Goal: Complete application form: Complete application form

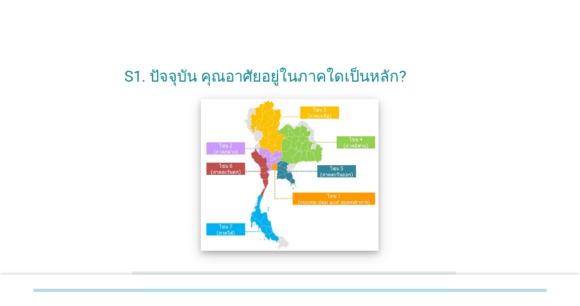
click at [266, 180] on img at bounding box center [291, 175] width 178 height 152
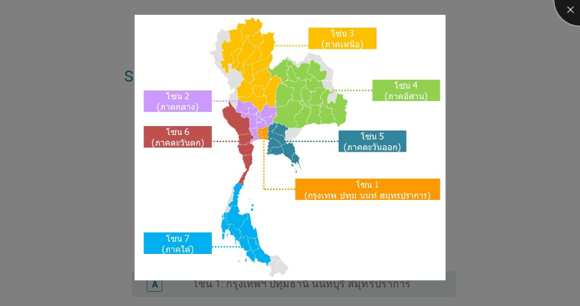
click at [561, 15] on div at bounding box center [580, 0] width 52 height 52
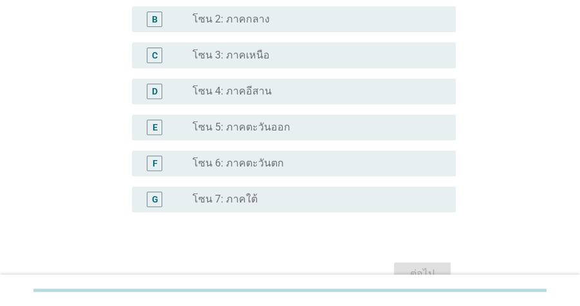
scroll to position [253, 0]
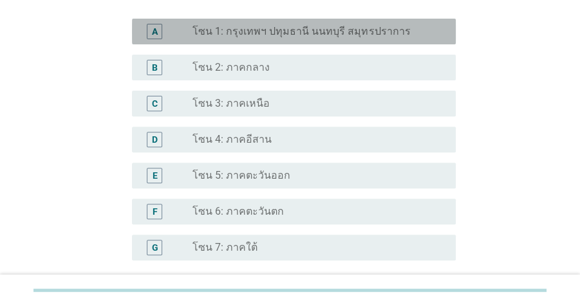
click at [384, 36] on label "โซน 1: กรุงเทพฯ ปทุมธานี นนทบุรี สมุทรปราการ" at bounding box center [301, 31] width 218 height 13
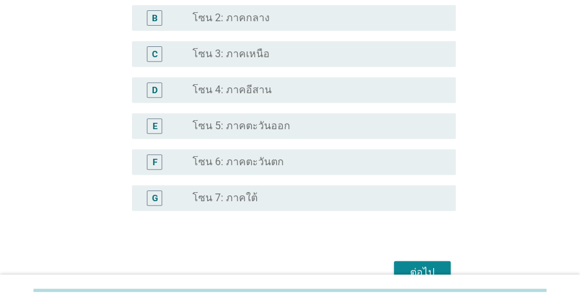
scroll to position [305, 0]
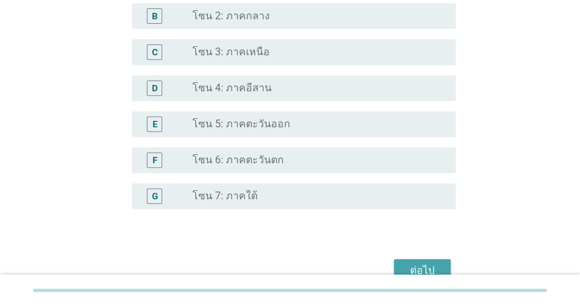
click at [430, 270] on div "ต่อไป" at bounding box center [422, 270] width 36 height 15
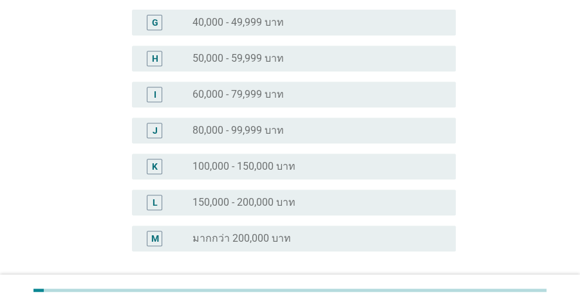
scroll to position [344, 0]
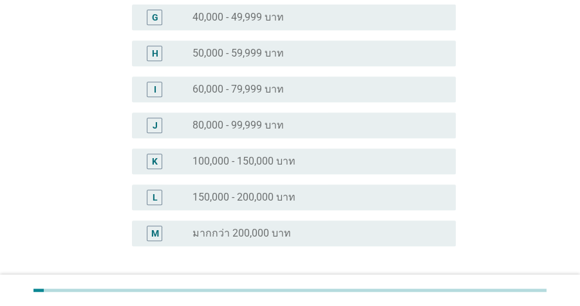
click at [267, 89] on label "60,000 - 79,999 บาท" at bounding box center [237, 89] width 91 height 13
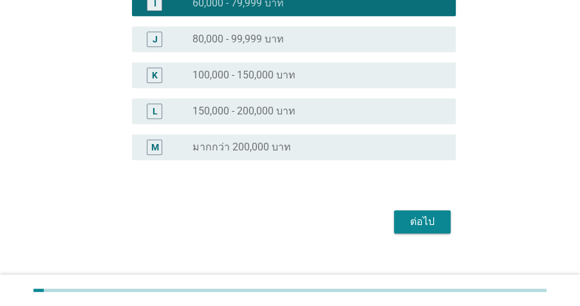
scroll to position [435, 0]
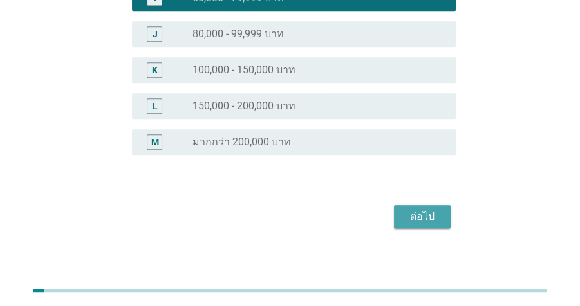
click at [427, 213] on div "ต่อไป" at bounding box center [422, 216] width 36 height 15
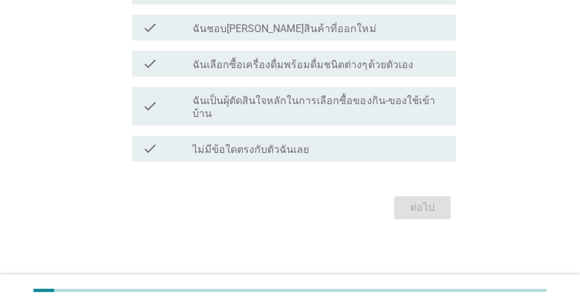
scroll to position [0, 0]
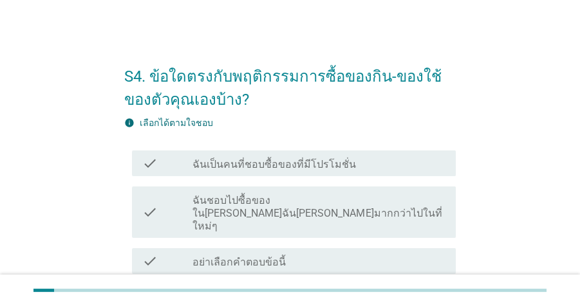
click at [321, 158] on label "ฉันเป็นคนที่ชอบซื้อของที่มีโปรโมชั่น" at bounding box center [274, 164] width 164 height 13
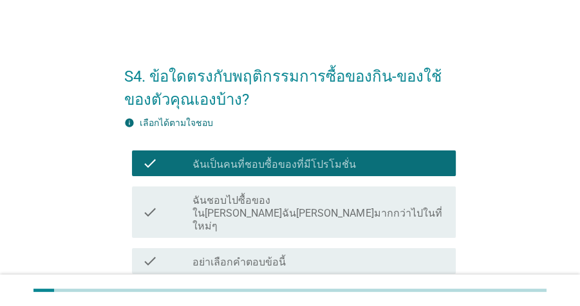
click at [356, 203] on label "ฉันชอบไปซื้อของใน[PERSON_NAME]ฉัน[PERSON_NAME]มากกว่าไปในที่ใหม่ๆ" at bounding box center [318, 213] width 253 height 39
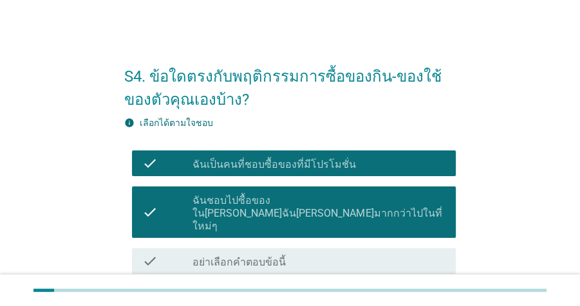
click at [363, 290] on div "check_box_outline_blank [PERSON_NAME]อย่าเลือกข้อนี้" at bounding box center [318, 297] width 253 height 15
click at [364, 290] on div "check_box_outline_blank [PERSON_NAME]อย่าเลือกข้อนี้" at bounding box center [318, 297] width 253 height 15
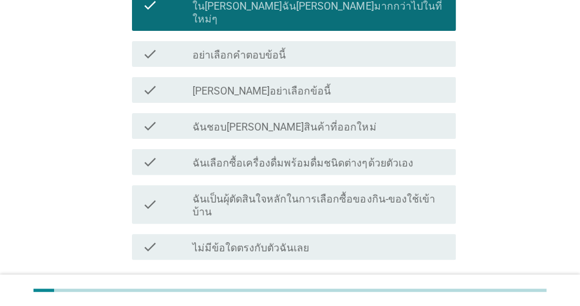
scroll to position [209, 0]
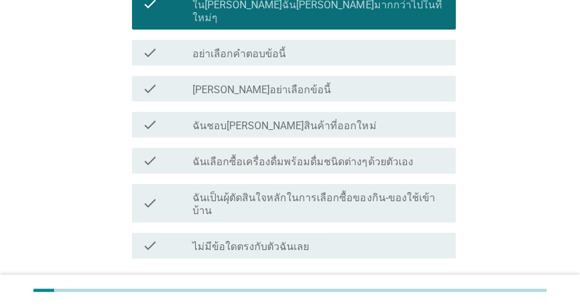
click at [290, 120] on label "ฉันชอบ[PERSON_NAME]สินค้าที่ออกใหม่" at bounding box center [283, 126] width 183 height 13
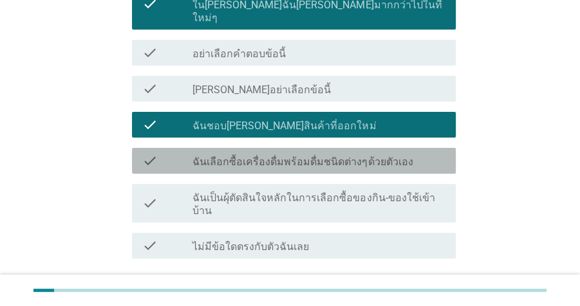
click at [305, 156] on label "ฉันเลือกซื้อเครื่องดื่มพร้อมดื่มชนิดต่างๆด้วยตัวเอง" at bounding box center [302, 162] width 220 height 13
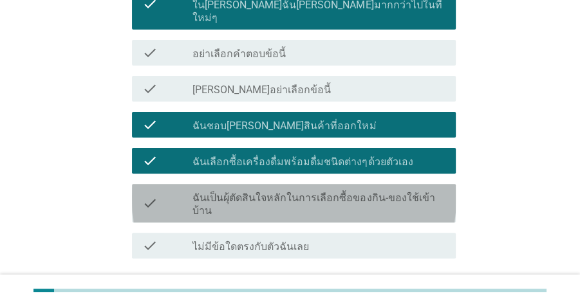
click at [322, 192] on label "ฉันเป็นผุ้ตัดสินใจหลักในการเลือกซื้อของกิน-ของใช้เข้าบ้าน" at bounding box center [318, 205] width 253 height 26
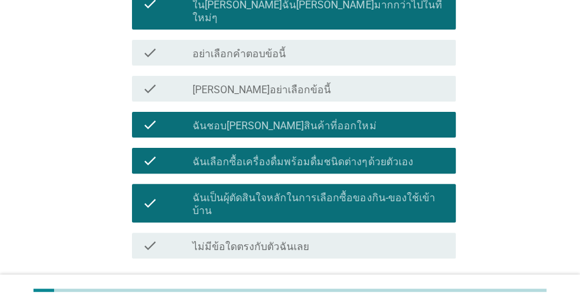
click at [423, 297] on div "ต่อไป" at bounding box center [422, 304] width 36 height 15
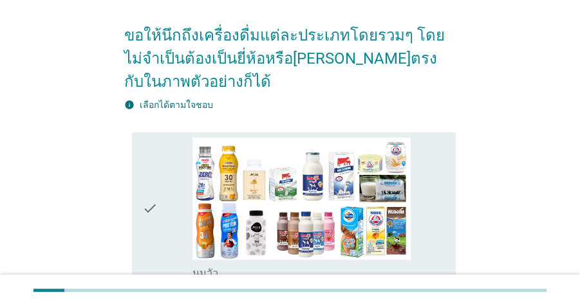
scroll to position [117, 0]
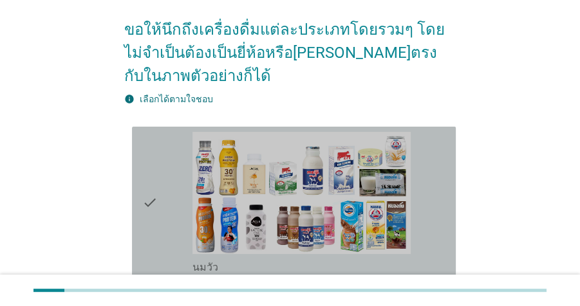
click at [444, 139] on div "check_box_outline_blank [PERSON_NAME]" at bounding box center [318, 203] width 253 height 142
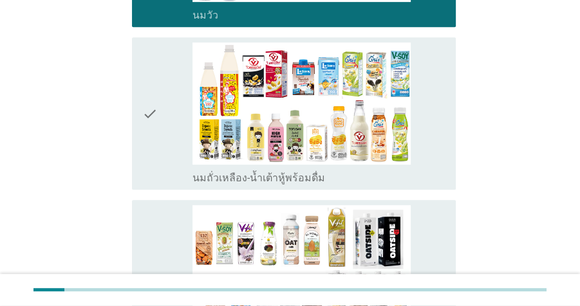
scroll to position [418, 0]
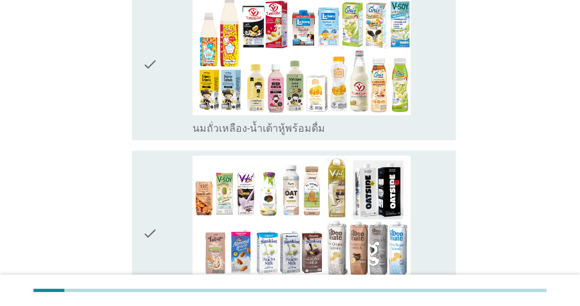
click at [438, 90] on div "check_box_outline_blank นมถั่วเหลือง-น้ำเต้าหู้พร้อมดื่ม" at bounding box center [318, 64] width 253 height 142
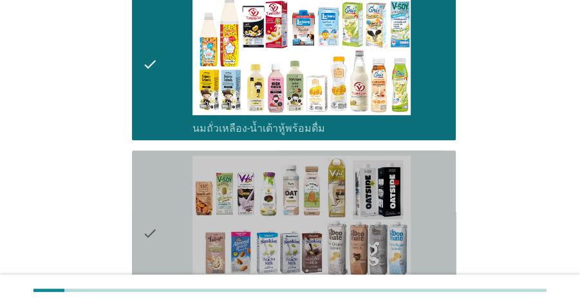
click at [445, 171] on div "check_box_outline_blank นมถั่วชนิดอื่นๆหรือนมธัญพืช [PERSON_NAME] นมโอ๊ต อัลมอน…" at bounding box center [318, 233] width 253 height 155
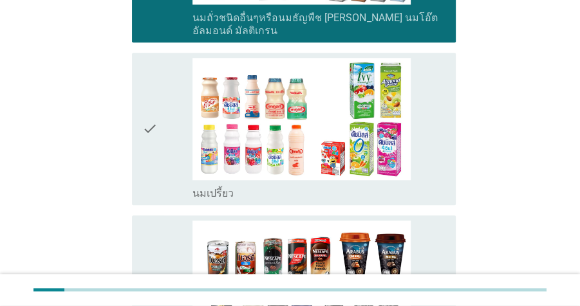
scroll to position [699, 0]
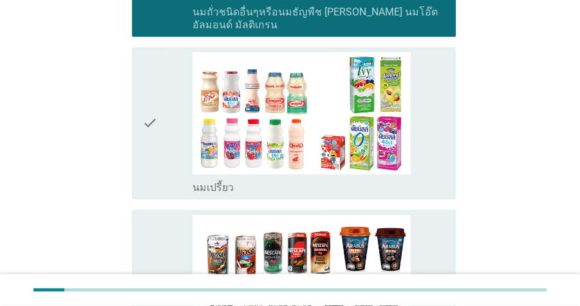
click at [444, 115] on div "check_box_outline_blank นมเปรี้ยว" at bounding box center [318, 123] width 253 height 142
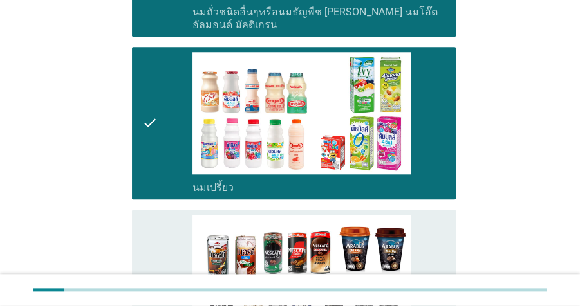
click at [445, 215] on div "check_box_outline_blank กาแฟพร้อมดื่ม" at bounding box center [318, 286] width 253 height 142
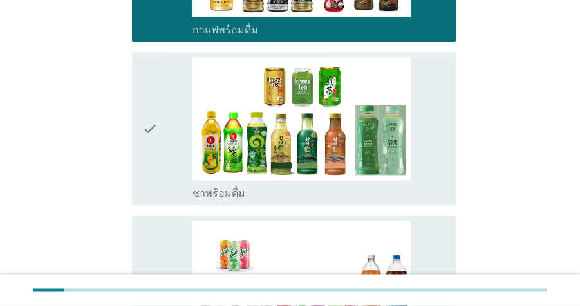
scroll to position [1022, 0]
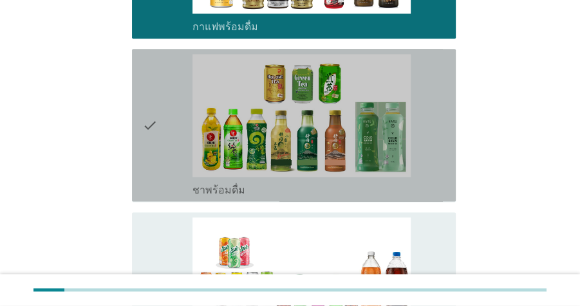
click at [440, 144] on div "check_box_outline_blank ชาพร้อมดื่ม" at bounding box center [318, 125] width 253 height 142
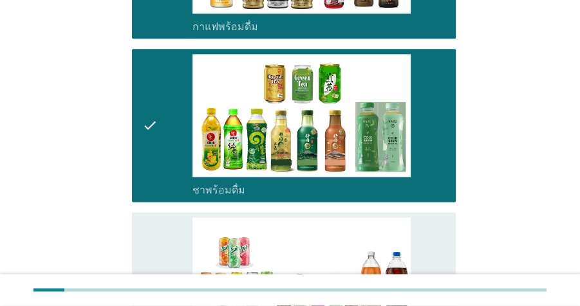
click at [442, 218] on div "check_box_outline_blank น้ำอัดลม" at bounding box center [318, 289] width 253 height 142
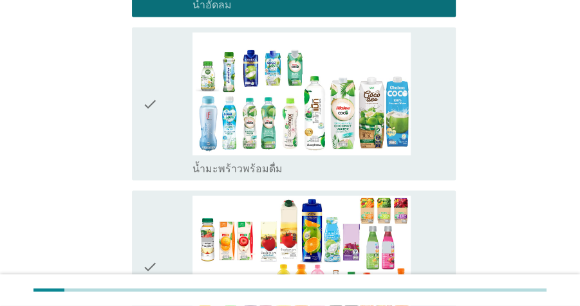
scroll to position [1373, 0]
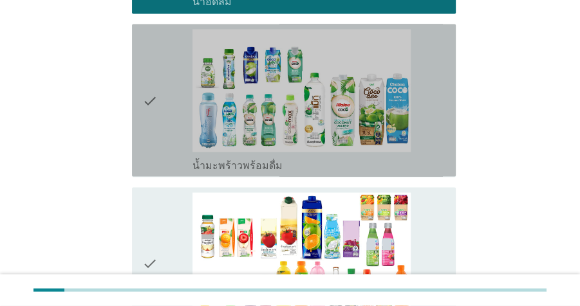
click at [436, 157] on div "check_box_outline_blank น้ำมะพร้าวพร้อมดื่ม" at bounding box center [318, 164] width 253 height 15
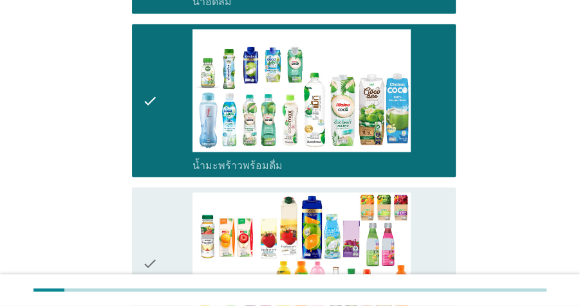
click at [442, 204] on div "check_box_outline_blank น้ำผลไม้-น้ำผักผลไม้พร้อมดื่ม" at bounding box center [318, 264] width 253 height 142
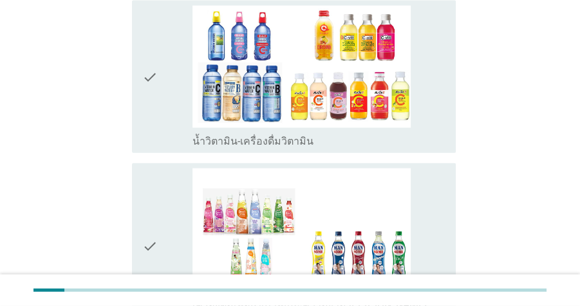
scroll to position [1731, 0]
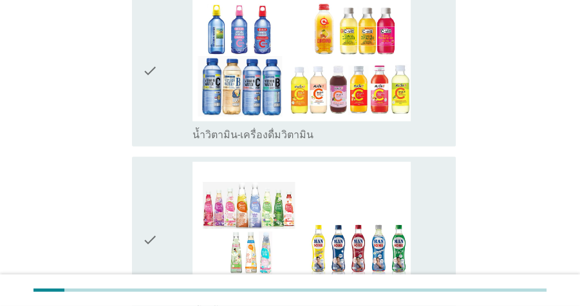
click at [440, 109] on div "check_box_outline_blank น้ำวิตามิน-เครื่องดื่มวิตามิน" at bounding box center [318, 70] width 253 height 142
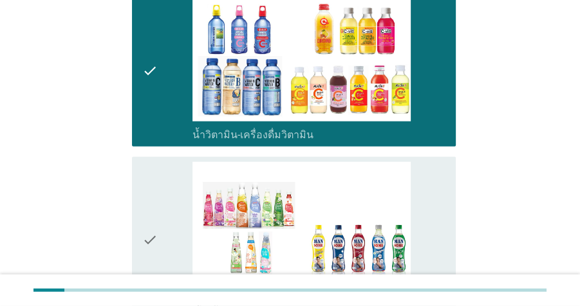
click at [444, 167] on div "check_box_outline_blank เครื่องดื่มเพื่อสุขภาพและความงาม [PERSON_NAME] เซ็ปเป้ …" at bounding box center [318, 239] width 253 height 155
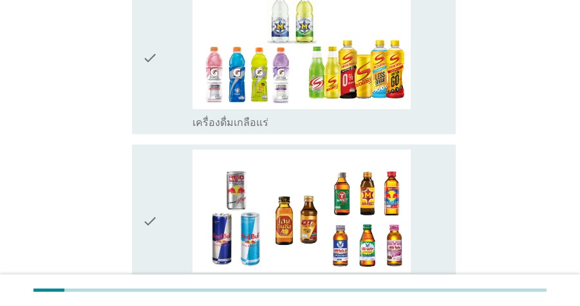
scroll to position [2091, 0]
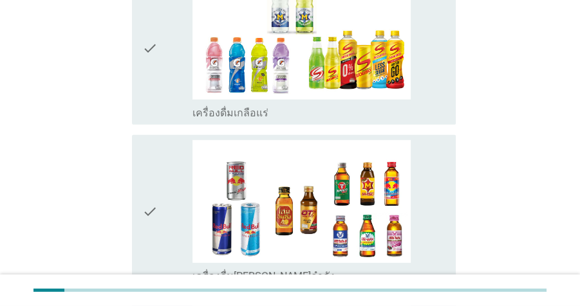
click at [424, 63] on div "check_box_outline_blank เครื่องดื่มเกลือแร่" at bounding box center [318, 48] width 253 height 142
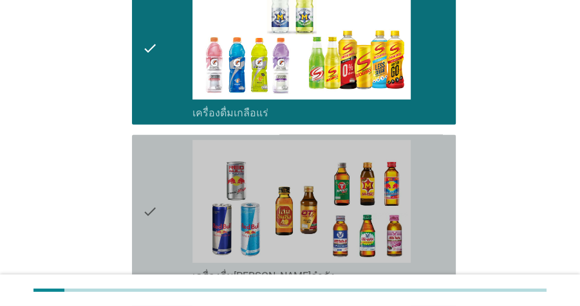
click at [441, 147] on div "check_box_outline_blank เครื่องดื่ม[PERSON_NAME]กำลัง" at bounding box center [318, 211] width 253 height 142
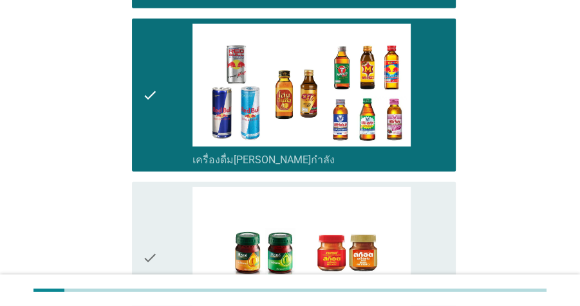
scroll to position [2269, 0]
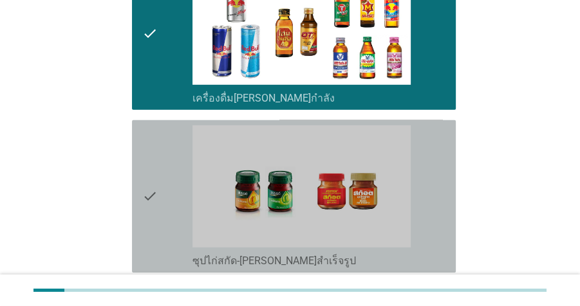
click at [425, 158] on div "check_box_outline_blank ซุปไก่สกัด-[PERSON_NAME]สำเร็จรูป" at bounding box center [318, 197] width 253 height 142
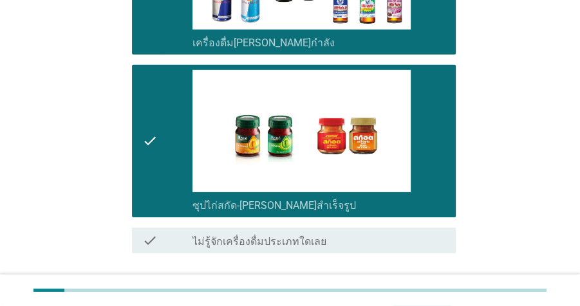
scroll to position [2387, 0]
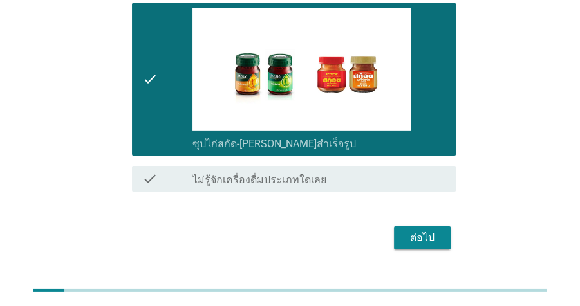
click at [423, 230] on div "ต่อไป" at bounding box center [422, 237] width 36 height 15
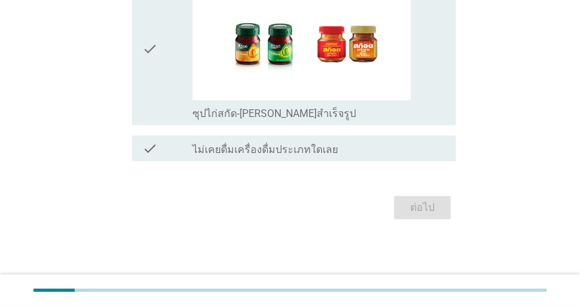
scroll to position [0, 0]
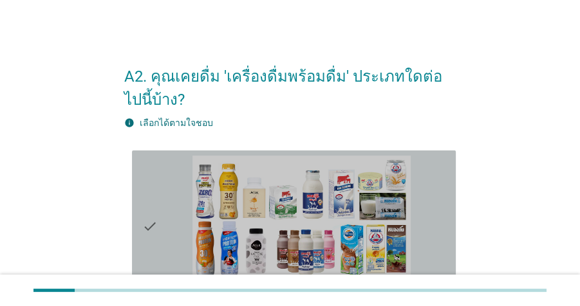
click at [442, 198] on div "check_box_outline_blank [PERSON_NAME]" at bounding box center [318, 227] width 253 height 142
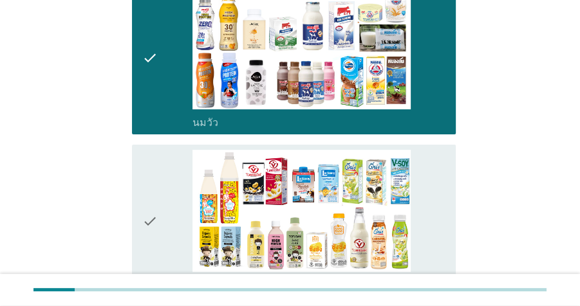
scroll to position [249, 0]
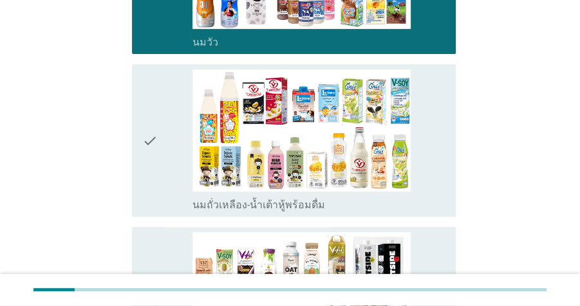
click at [427, 136] on div "check_box_outline_blank นมถั่วเหลือง-น้ำเต้าหู้พร้อมดื่ม" at bounding box center [318, 141] width 253 height 142
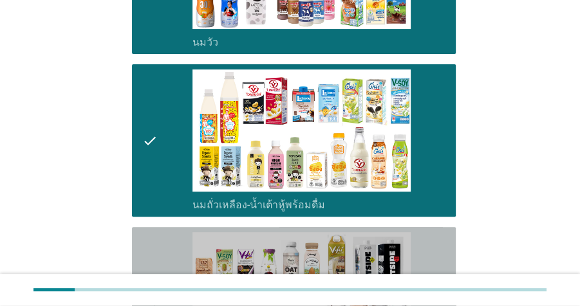
drag, startPoint x: 446, startPoint y: 241, endPoint x: 509, endPoint y: 151, distance: 109.5
click at [445, 241] on div "check_box_outline_blank นมถั่วชนิดอื่นๆหรือนมธัญพืช [PERSON_NAME] นมโอ๊ต อัลมอน…" at bounding box center [318, 309] width 253 height 155
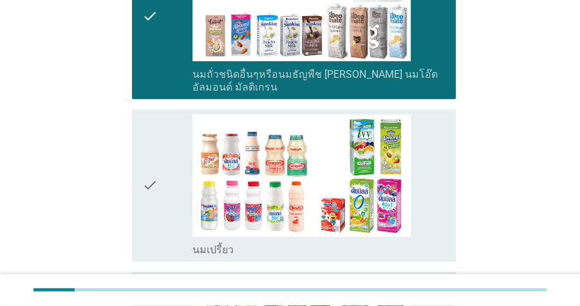
scroll to position [549, 0]
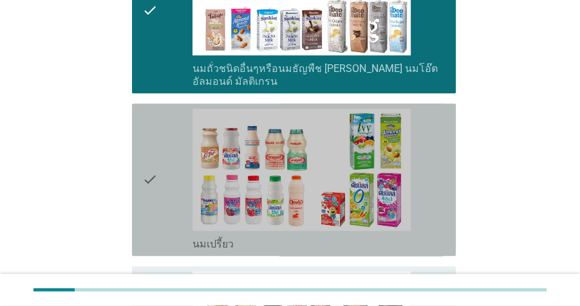
drag, startPoint x: 437, startPoint y: 153, endPoint x: 462, endPoint y: 220, distance: 70.9
click at [437, 153] on div "check_box_outline_blank นมเปรี้ยว" at bounding box center [318, 180] width 253 height 142
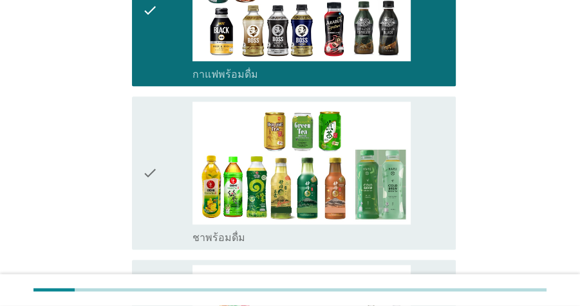
scroll to position [933, 0]
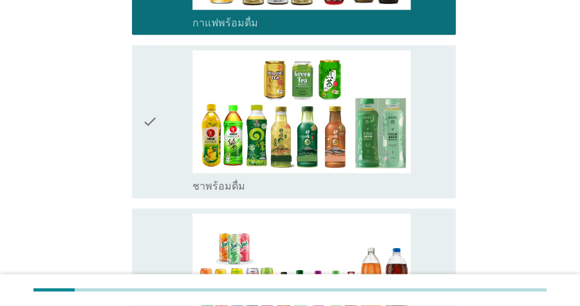
click at [429, 147] on div "check_box_outline_blank ชาพร้อมดื่ม" at bounding box center [318, 122] width 253 height 142
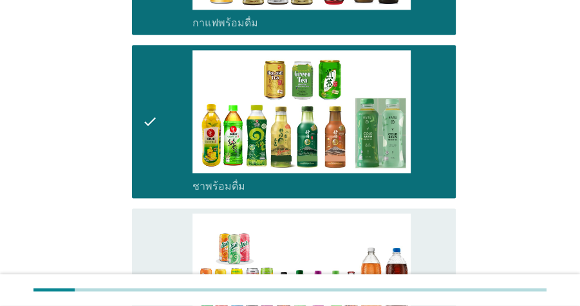
drag, startPoint x: 446, startPoint y: 224, endPoint x: 538, endPoint y: 197, distance: 96.0
click at [445, 224] on div "check_box_outline_blank น้ำอัดลม" at bounding box center [318, 285] width 253 height 142
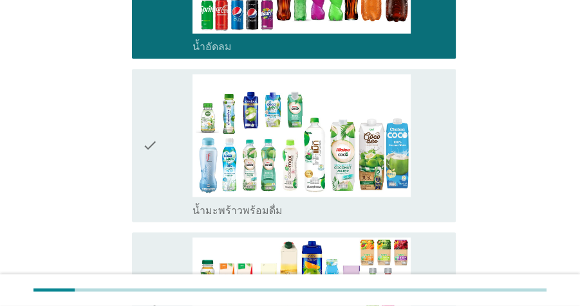
scroll to position [1242, 0]
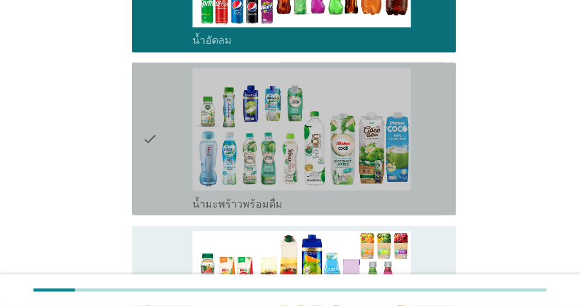
click at [436, 155] on div "check_box_outline_blank น้ำมะพร้าวพร้อมดื่ม" at bounding box center [318, 139] width 253 height 142
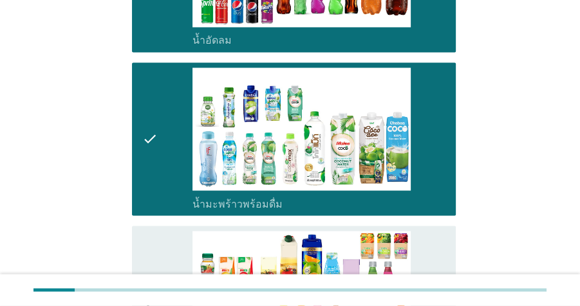
click at [436, 232] on div "check_box_outline_blank น้ำผลไม้-น้ำผักผลไม้พร้อมดื่ม" at bounding box center [318, 303] width 253 height 142
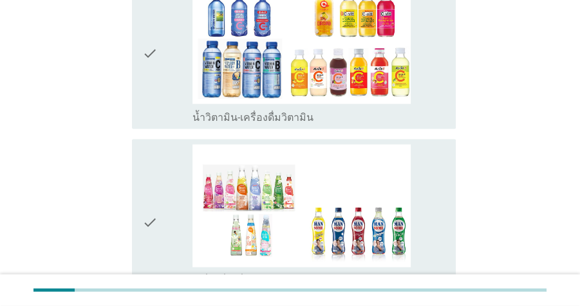
scroll to position [1696, 0]
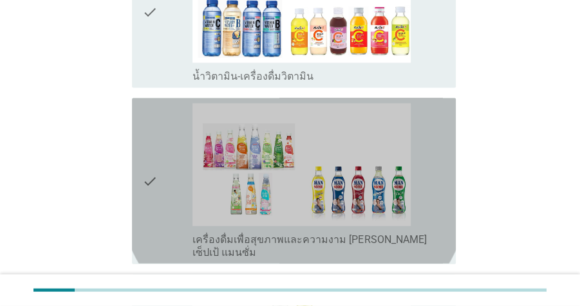
click at [436, 144] on div "check_box_outline_blank เครื่องดื่มเพื่อสุขภาพและความงาม [PERSON_NAME] เซ็ปเป้ …" at bounding box center [318, 180] width 253 height 155
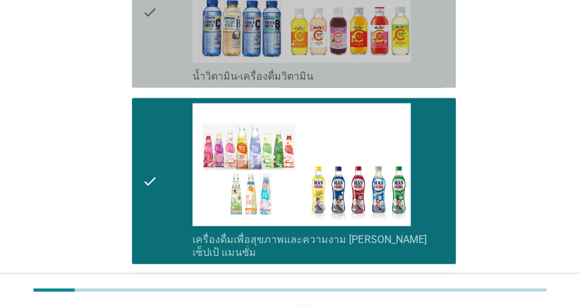
click at [440, 45] on div "check_box_outline_blank น้ำวิตามิน-เครื่องดื่มวิตามิน" at bounding box center [318, 11] width 253 height 142
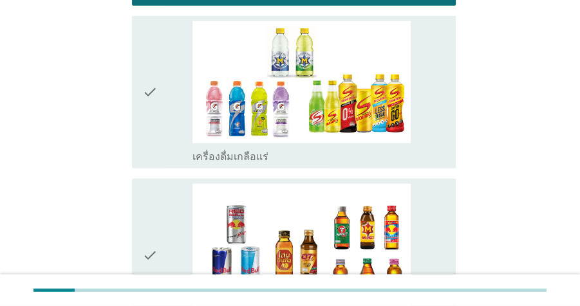
scroll to position [1958, 0]
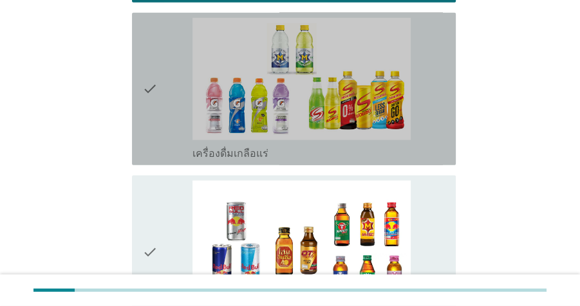
click at [440, 145] on div "check_box_outline_blank เครื่องดื่มเกลือแร่" at bounding box center [318, 152] width 253 height 15
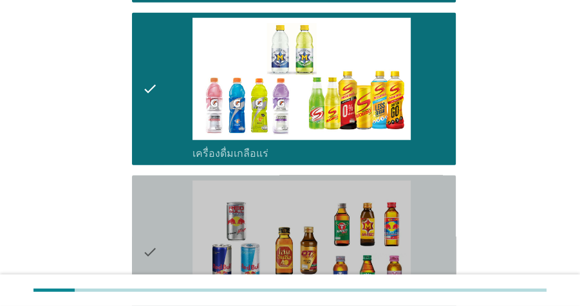
click at [439, 191] on div "check_box_outline_blank เครื่องดื่ม[PERSON_NAME]กำลัง" at bounding box center [318, 252] width 253 height 142
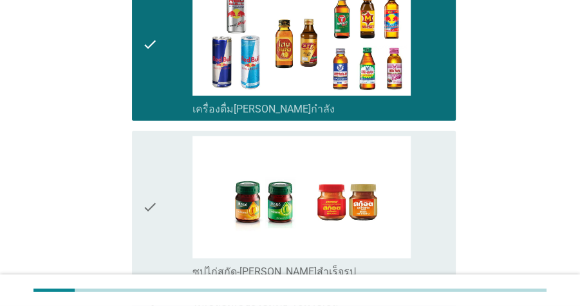
scroll to position [2169, 0]
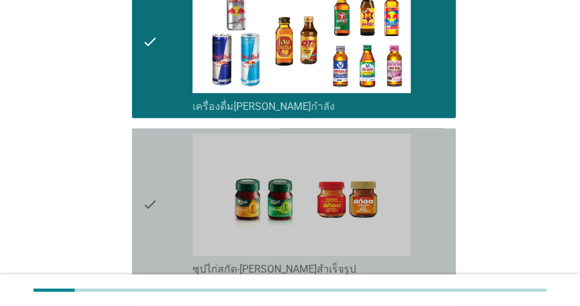
click at [445, 189] on div "check_box_outline_blank ซุปไก่สกัด-[PERSON_NAME]สำเร็จรูป" at bounding box center [318, 204] width 253 height 142
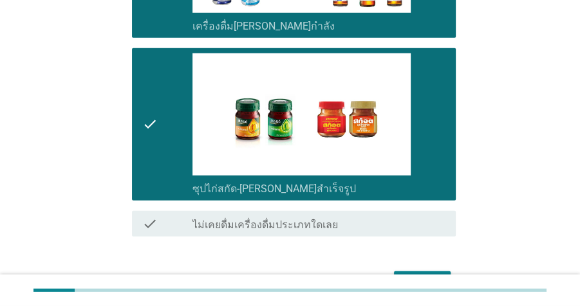
scroll to position [2294, 0]
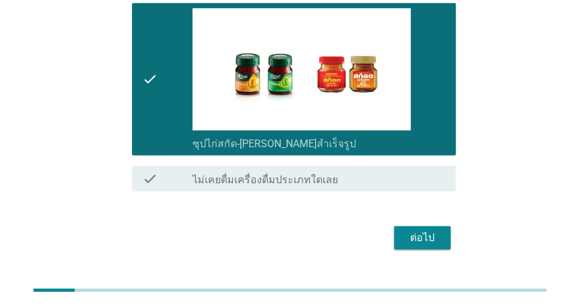
click at [429, 230] on div "ต่อไป" at bounding box center [422, 237] width 36 height 15
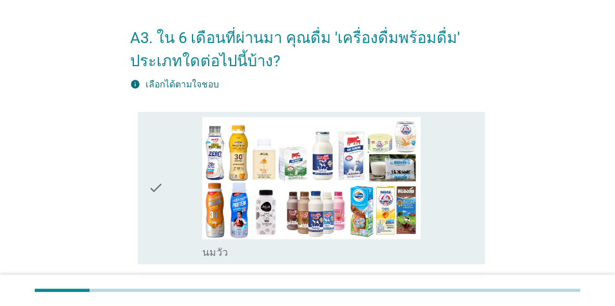
scroll to position [44, 0]
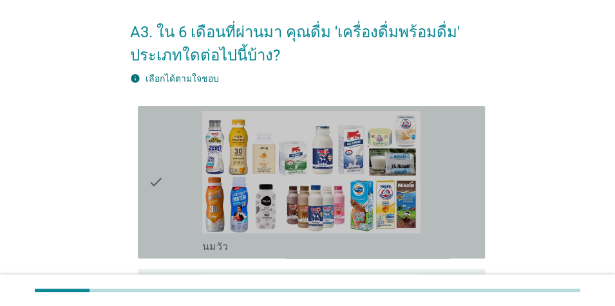
click at [446, 176] on div "check_box_outline_blank [PERSON_NAME]" at bounding box center [338, 182] width 272 height 142
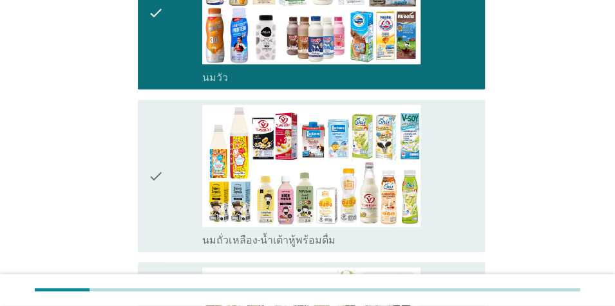
scroll to position [267, 0]
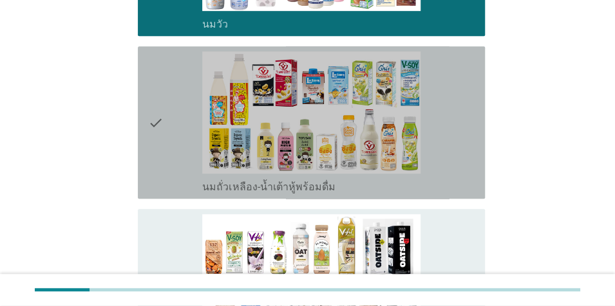
click at [458, 143] on div "check_box_outline_blank นมถั่วเหลือง-น้ำเต้าหู้พร้อมดื่ม" at bounding box center [338, 123] width 272 height 142
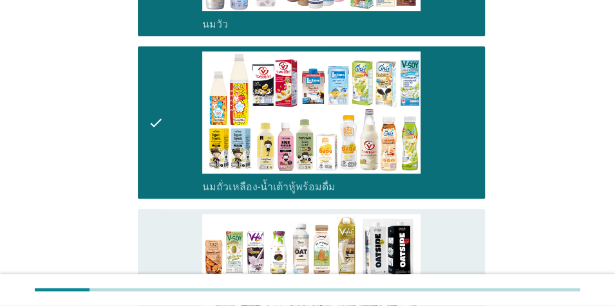
click at [471, 231] on div "check_box_outline_blank นมถั่วชนิดอื่นๆหรือนมธัญพืช [PERSON_NAME] นมโอ๊ต อัลมอน…" at bounding box center [338, 291] width 272 height 155
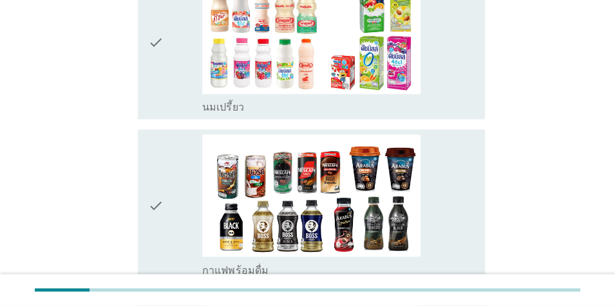
scroll to position [689, 0]
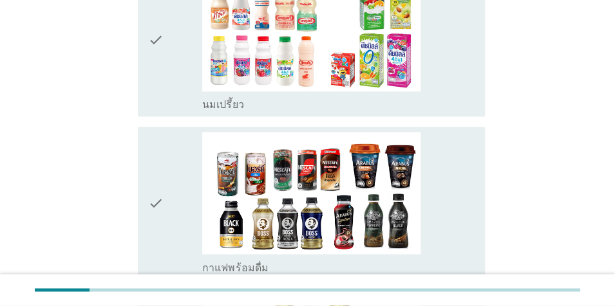
click at [473, 69] on div "check_box_outline_blank นมเปรี้ยว" at bounding box center [338, 40] width 272 height 142
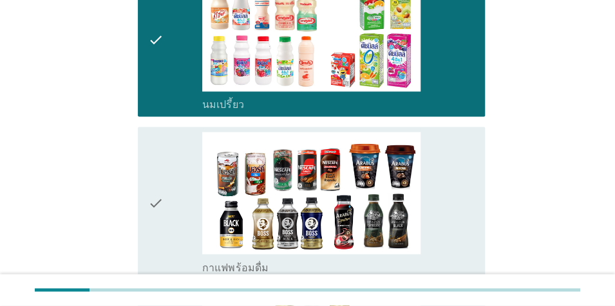
drag, startPoint x: 457, startPoint y: 185, endPoint x: 516, endPoint y: 172, distance: 60.8
click at [457, 185] on div "check_box_outline_blank กาแฟพร้อมดื่ม" at bounding box center [338, 203] width 272 height 142
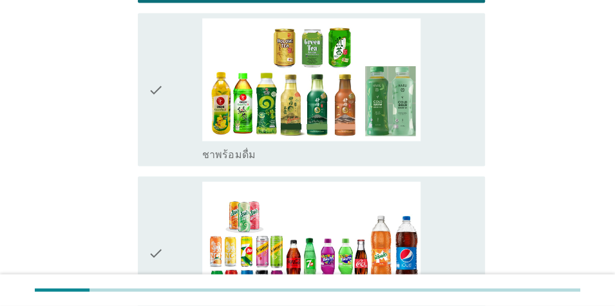
scroll to position [1016, 0]
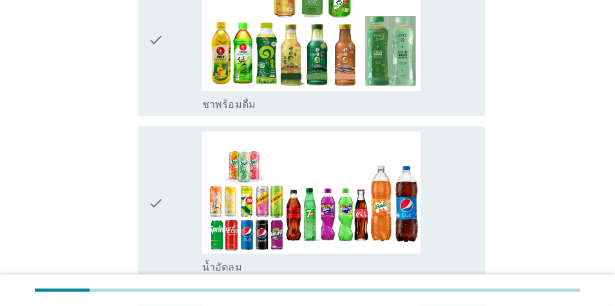
click at [458, 95] on div "check_box_outline_blank ชาพร้อมดื่ม" at bounding box center [338, 102] width 272 height 15
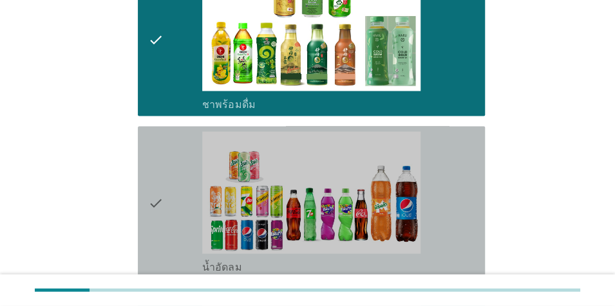
click at [464, 156] on div "check_box_outline_blank น้ำอัดลม" at bounding box center [338, 202] width 272 height 142
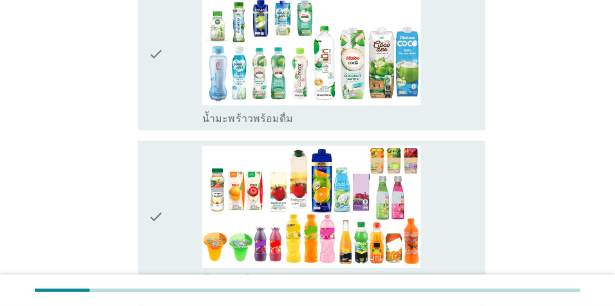
scroll to position [1334, 0]
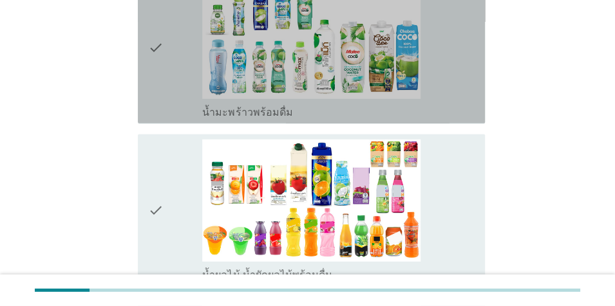
click at [440, 104] on div "check_box_outline_blank น้ำมะพร้าวพร้อมดื่ม" at bounding box center [338, 111] width 272 height 15
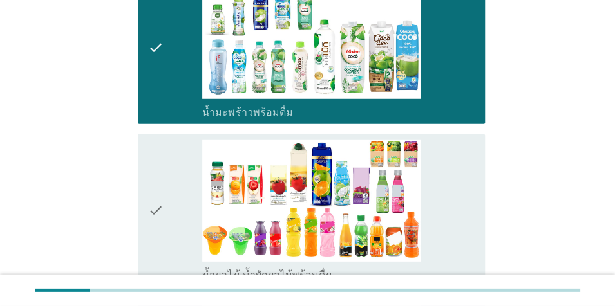
click at [461, 171] on div "check_box_outline_blank น้ำผลไม้-น้ำผักผลไม้พร้อมดื่ม" at bounding box center [338, 211] width 272 height 142
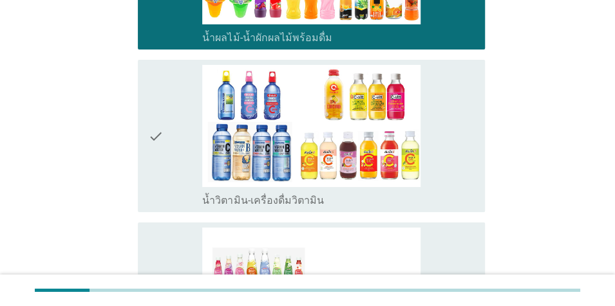
scroll to position [1628, 0]
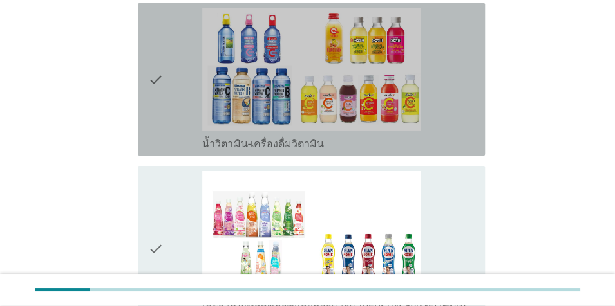
click at [447, 103] on div "check_box_outline_blank น้ำวิตามิน-เครื่องดื่มวิตามิน" at bounding box center [338, 79] width 272 height 142
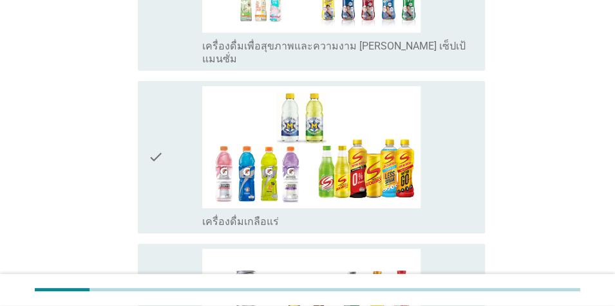
scroll to position [1899, 0]
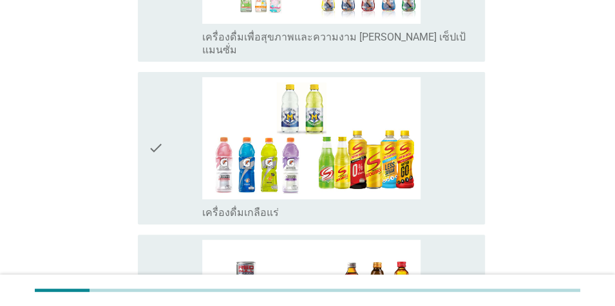
click at [436, 145] on div "check_box_outline_blank เครื่องดื่มเกลือแร่" at bounding box center [338, 148] width 272 height 142
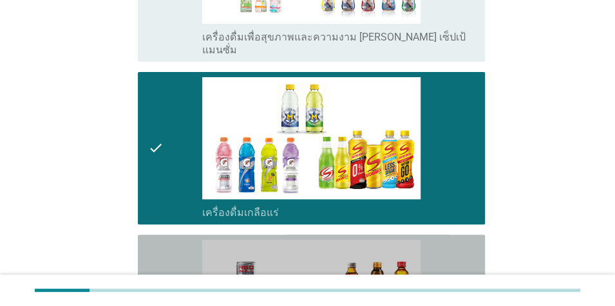
click at [463, 240] on div "check_box_outline_blank เครื่องดื่ม[PERSON_NAME]กำลัง" at bounding box center [338, 311] width 272 height 142
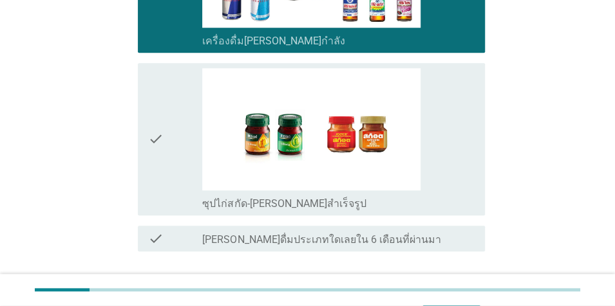
scroll to position [2261, 0]
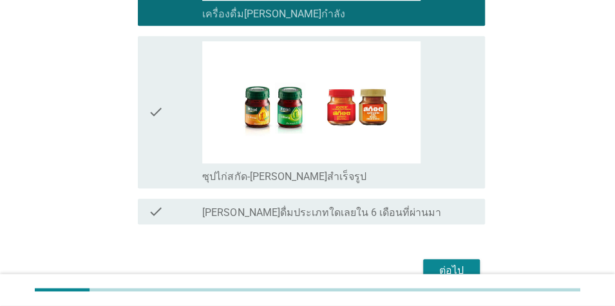
click at [467, 112] on div "check_box_outline_blank ซุปไก่สกัด-[PERSON_NAME]สำเร็จรูป" at bounding box center [338, 112] width 272 height 142
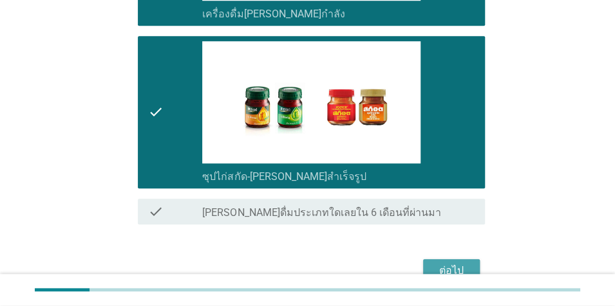
click at [471, 259] on button "ต่อไป" at bounding box center [451, 270] width 57 height 23
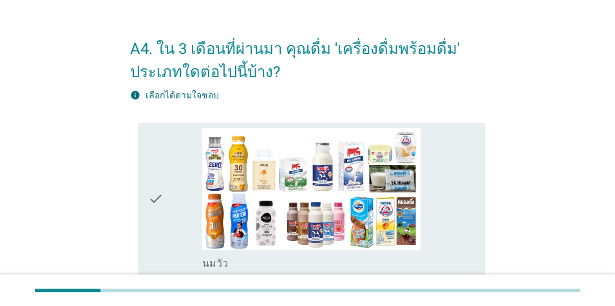
scroll to position [30, 0]
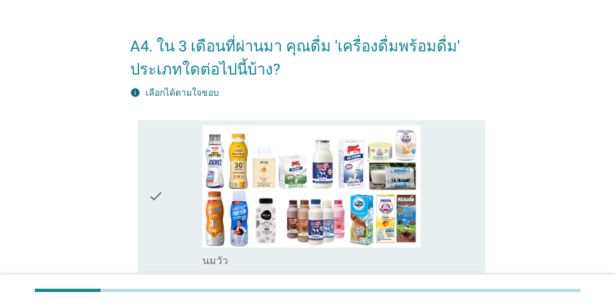
click at [468, 163] on div "check_box_outline_blank [PERSON_NAME]" at bounding box center [338, 197] width 272 height 142
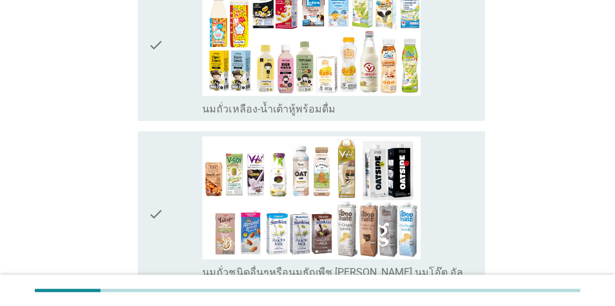
scroll to position [348, 0]
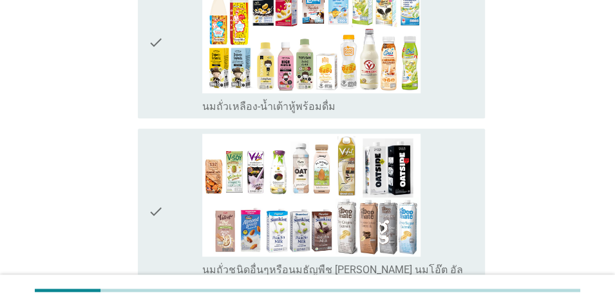
click at [464, 95] on div "check_box_outline_blank นมถั่วเหลือง-น้ำเต้าหู้พร้อมดื่ม" at bounding box center [338, 42] width 272 height 142
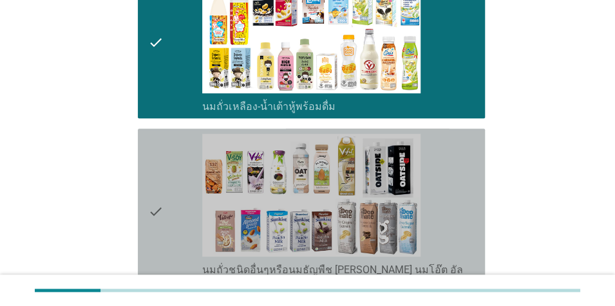
drag, startPoint x: 460, startPoint y: 185, endPoint x: 593, endPoint y: 139, distance: 141.1
click at [461, 184] on div "check_box_outline_blank นมถั่วชนิดอื่นๆหรือนมธัญพืช [PERSON_NAME] นมโอ๊ต อัลมอน…" at bounding box center [338, 211] width 272 height 155
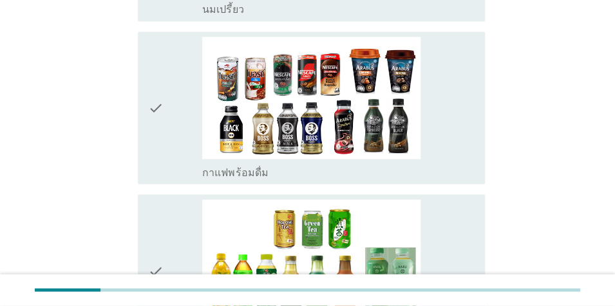
scroll to position [812, 0]
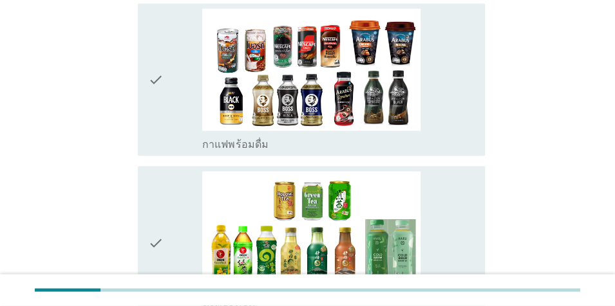
click at [439, 94] on div "check_box_outline_blank กาแฟพร้อมดื่ม" at bounding box center [338, 80] width 272 height 142
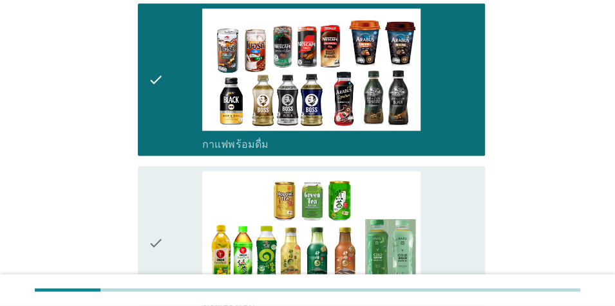
click at [446, 201] on div "check_box_outline_blank ชาพร้อมดื่ม" at bounding box center [338, 243] width 272 height 142
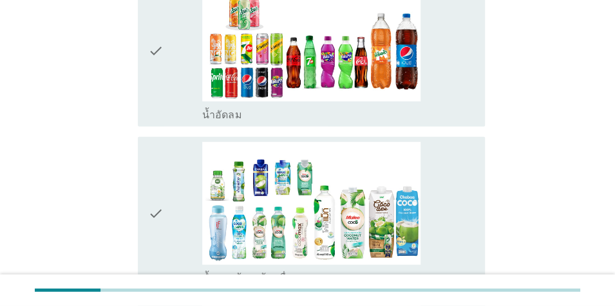
scroll to position [1171, 0]
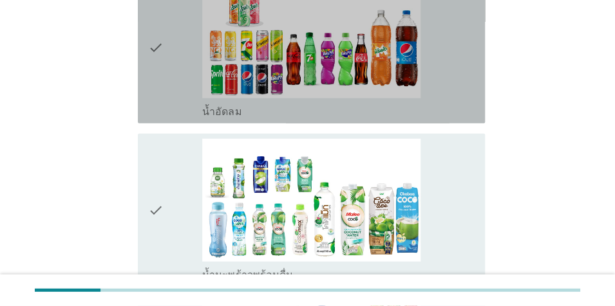
click at [449, 71] on div "check_box_outline_blank น้ำอัดลม" at bounding box center [338, 47] width 272 height 142
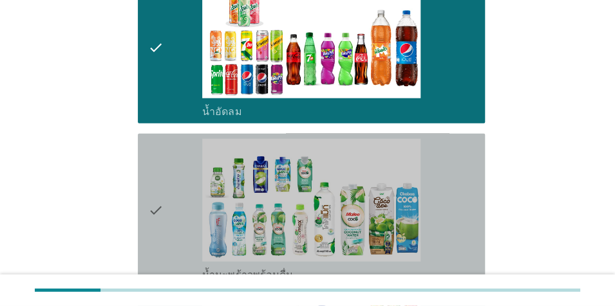
drag, startPoint x: 459, startPoint y: 180, endPoint x: 564, endPoint y: 171, distance: 105.3
click at [460, 180] on div "check_box_outline_blank น้ำมะพร้าวพร้อมดื่ม" at bounding box center [338, 210] width 272 height 142
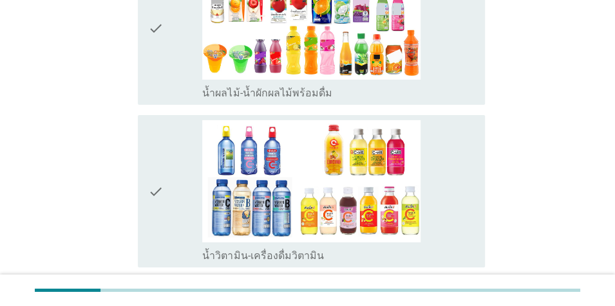
scroll to position [1530, 0]
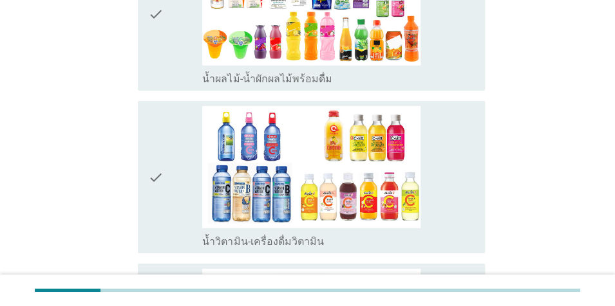
click at [426, 168] on div "check_box_outline_blank น้ำวิตามิน-เครื่องดื่มวิตามิน" at bounding box center [338, 177] width 272 height 142
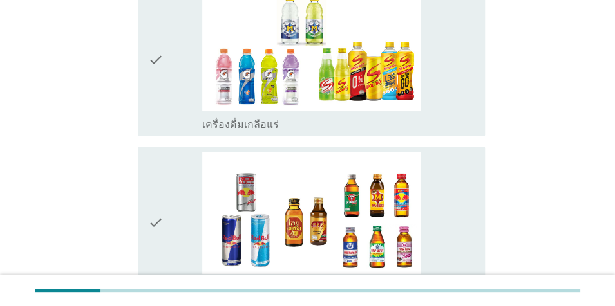
scroll to position [1866, 0]
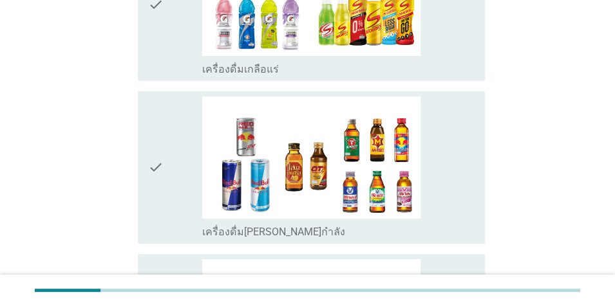
click at [456, 144] on div "check_box เครื่องดื่ม[PERSON_NAME]กำลัง" at bounding box center [338, 168] width 272 height 142
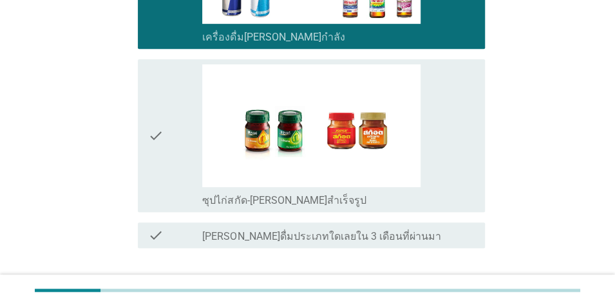
scroll to position [2089, 0]
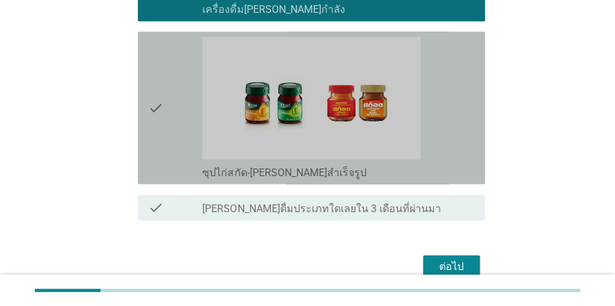
click at [436, 109] on div "check_box ซุปไก่สกัด-[PERSON_NAME]สำเร็จรูป" at bounding box center [338, 108] width 272 height 142
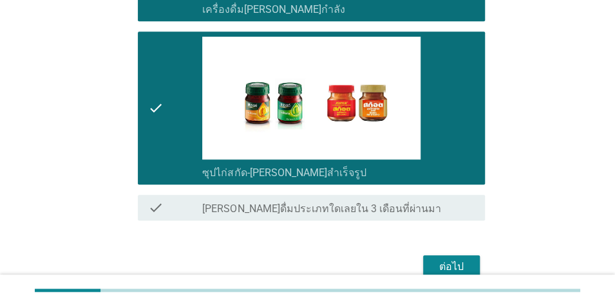
click at [472, 256] on button "ต่อไป" at bounding box center [451, 267] width 57 height 23
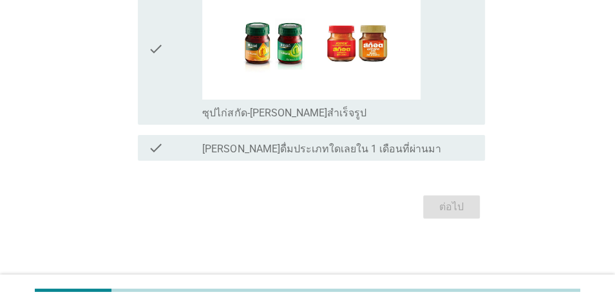
scroll to position [0, 0]
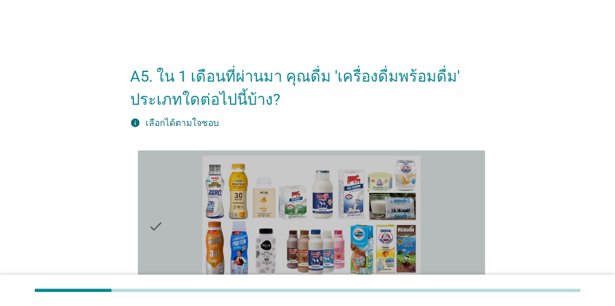
click at [448, 181] on div "check_box_outline_blank [PERSON_NAME]" at bounding box center [338, 227] width 272 height 142
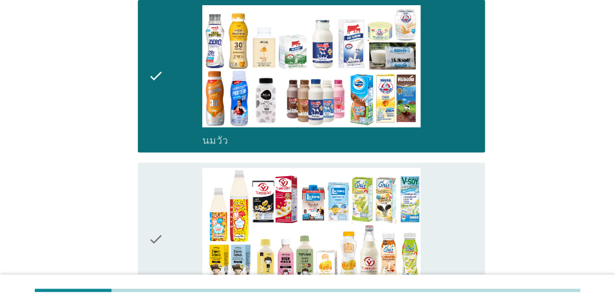
scroll to position [243, 0]
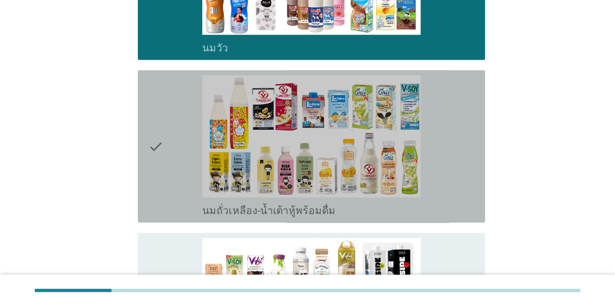
click at [449, 138] on div "check_box_outline_blank นมถั่วเหลือง-น้ำเต้าหู้พร้อมดื่ม" at bounding box center [338, 146] width 272 height 142
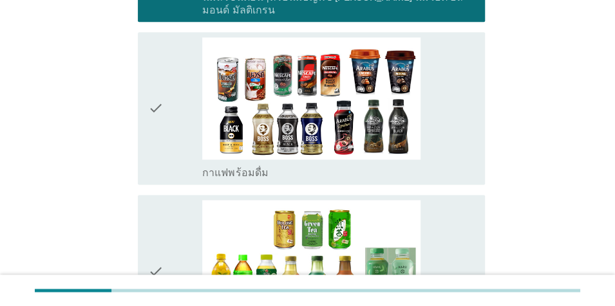
scroll to position [634, 0]
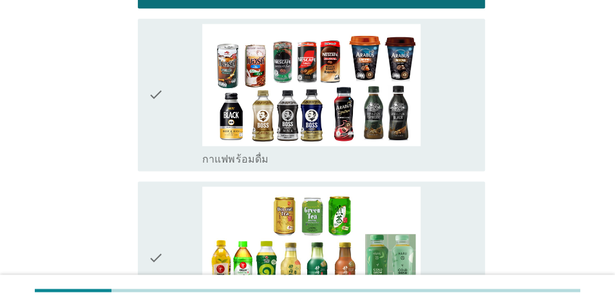
click at [447, 136] on div "check_box กาแฟพร้อมดื่ม" at bounding box center [338, 95] width 272 height 142
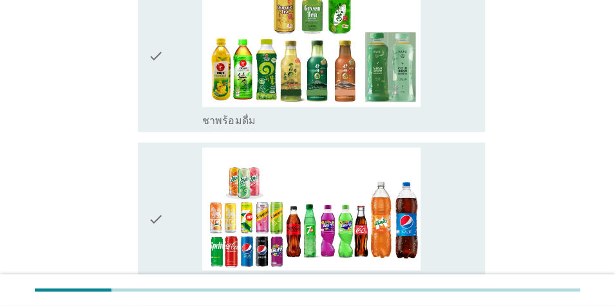
scroll to position [856, 0]
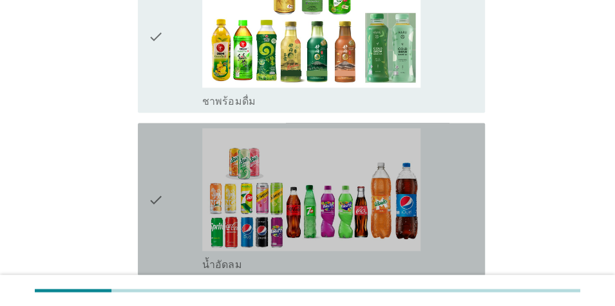
drag, startPoint x: 453, startPoint y: 191, endPoint x: 571, endPoint y: 174, distance: 119.0
click at [454, 191] on div "check_box น้ำอัดลม" at bounding box center [338, 199] width 272 height 142
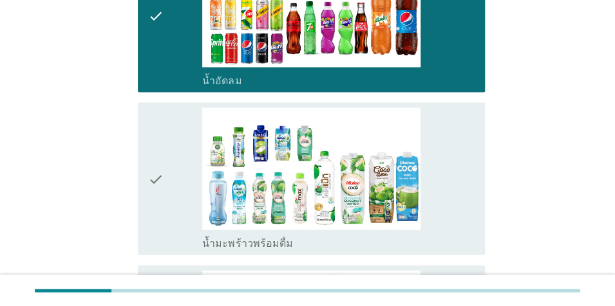
scroll to position [1055, 0]
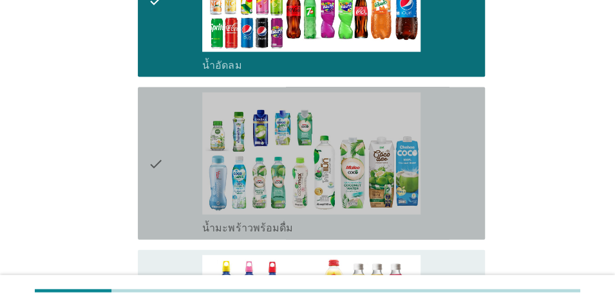
click at [447, 176] on div "check_box น้ำมะพร้าวพร้อมดื่ม" at bounding box center [338, 163] width 272 height 142
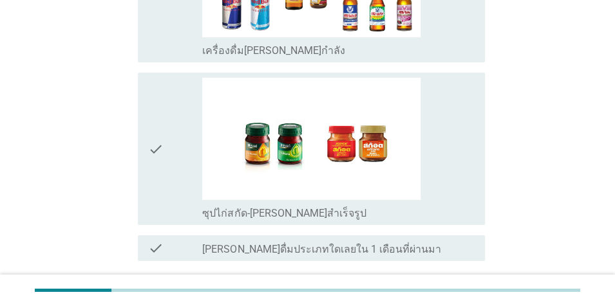
scroll to position [1563, 0]
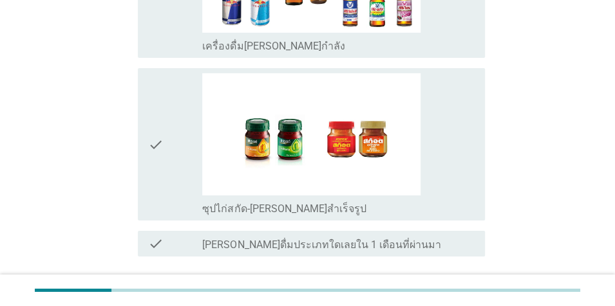
click at [437, 151] on div "check_box ซุปไก่สกัด-[PERSON_NAME]สำเร็จรูป" at bounding box center [338, 144] width 272 height 142
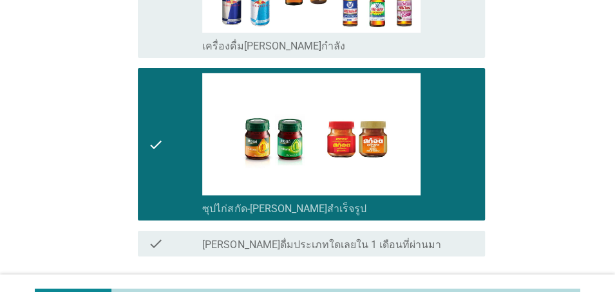
scroll to position [1643, 0]
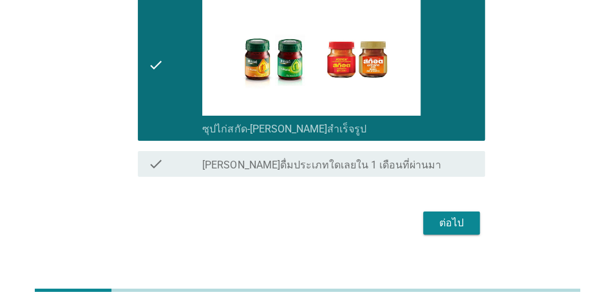
click at [456, 216] on div "ต่อไป" at bounding box center [451, 223] width 36 height 15
